Goal: Transaction & Acquisition: Purchase product/service

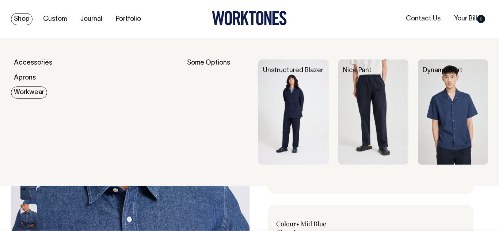
click at [28, 94] on link "Workwear" at bounding box center [29, 93] width 36 height 12
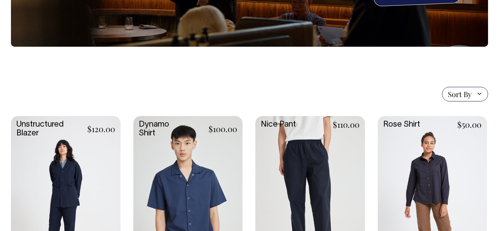
scroll to position [124, 0]
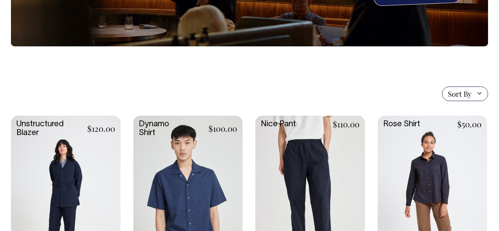
click at [89, 164] on link at bounding box center [66, 197] width 110 height 163
